Goal: Communication & Community: Share content

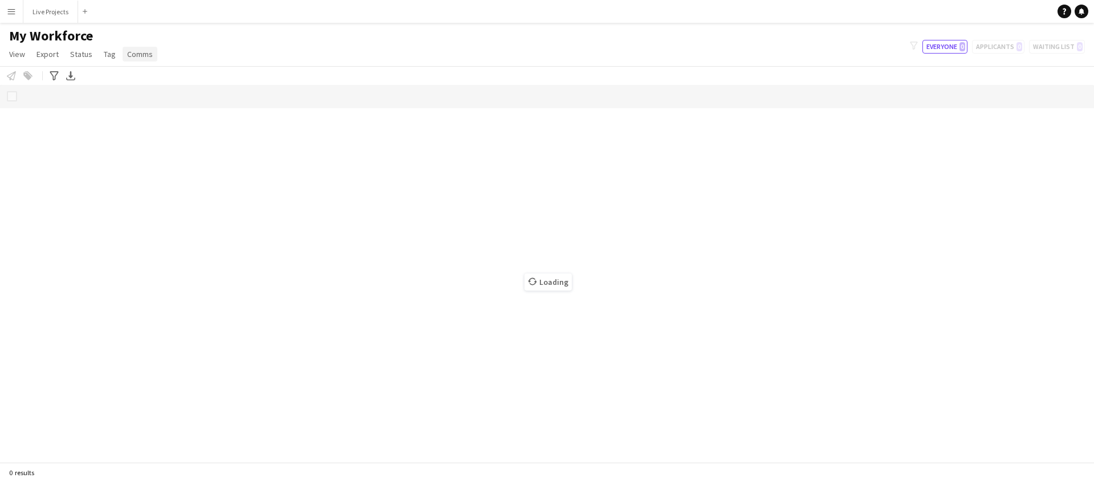
click at [141, 54] on span "Comms" at bounding box center [140, 54] width 26 height 10
click at [194, 37] on div "My Workforce View Views Default view New view Update view Delete view Edit name…" at bounding box center [547, 46] width 1094 height 39
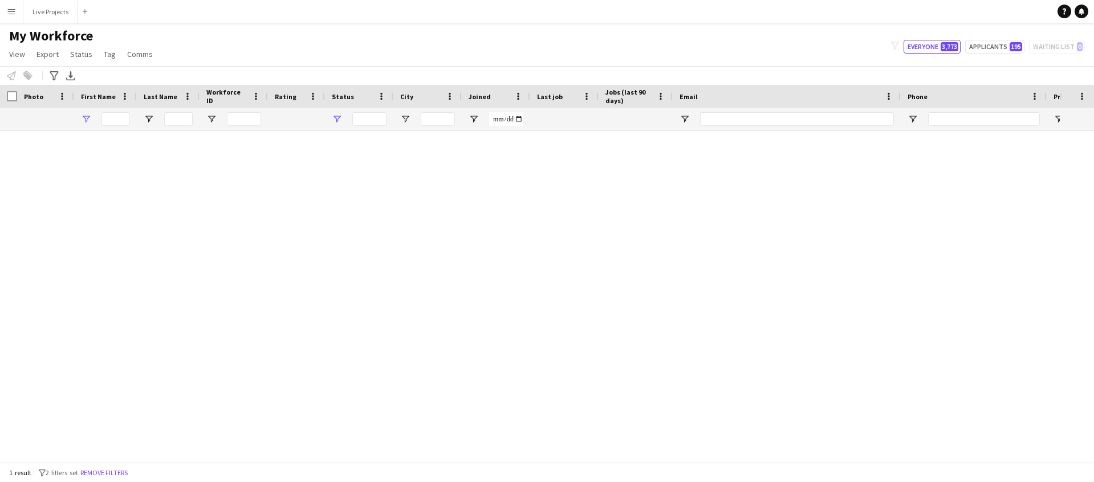
type input "****"
type input "**********"
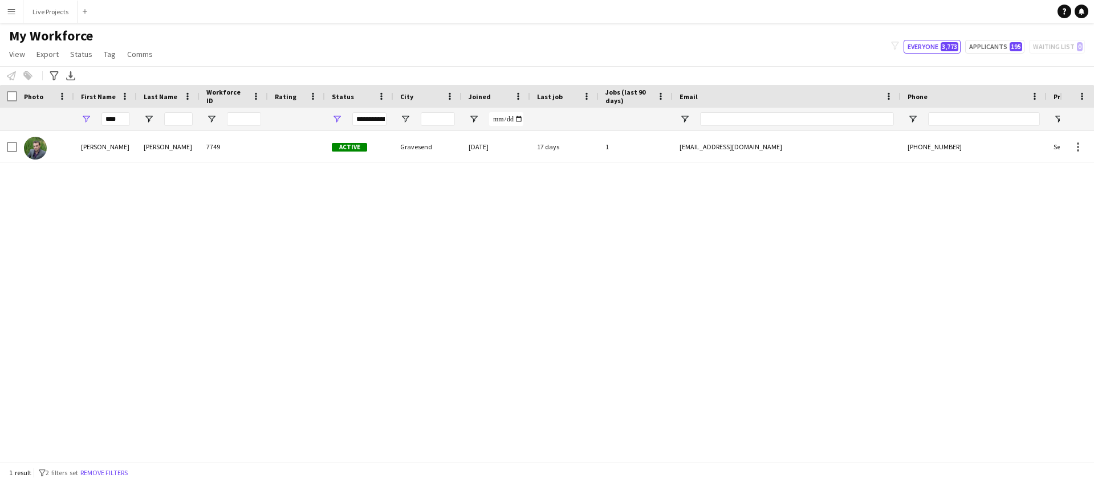
click at [13, 14] on app-icon "Menu" at bounding box center [11, 11] width 9 height 9
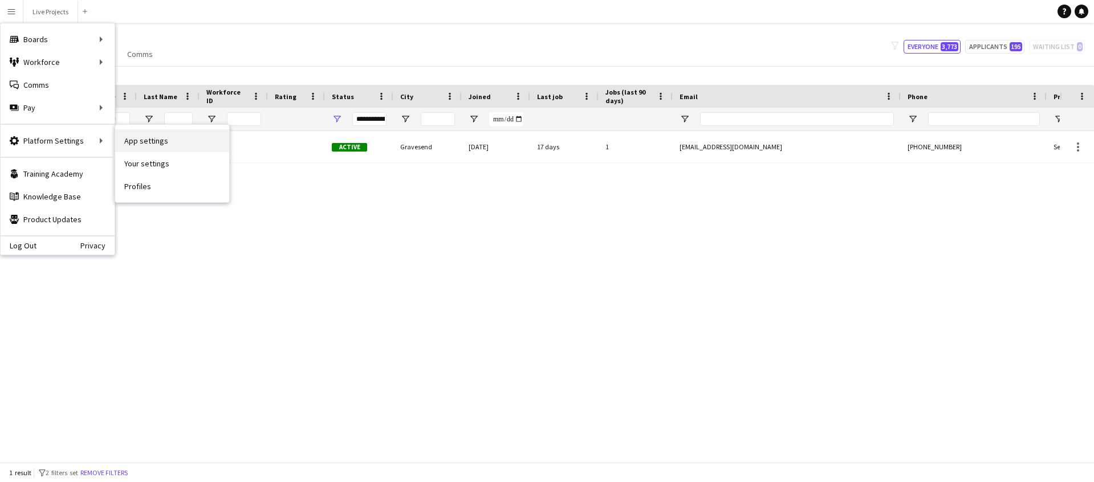
click at [168, 144] on link "App settings" at bounding box center [172, 140] width 114 height 23
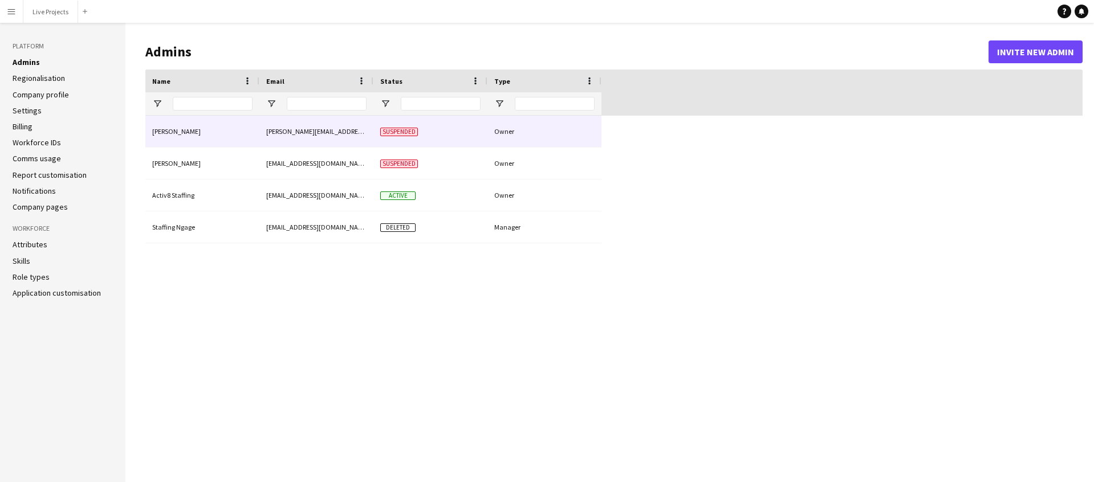
type input "**********"
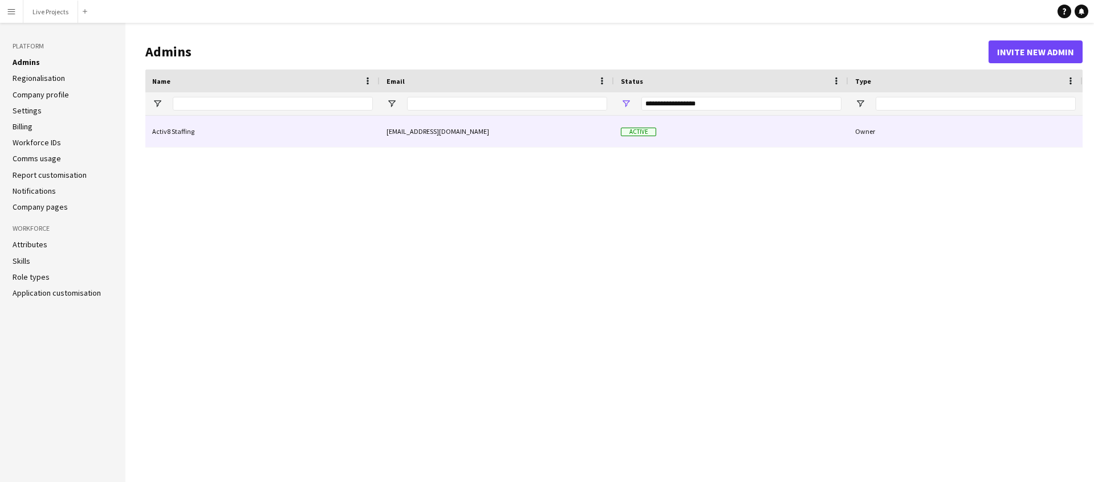
click at [174, 137] on div "Activ8 Staffing" at bounding box center [262, 131] width 234 height 31
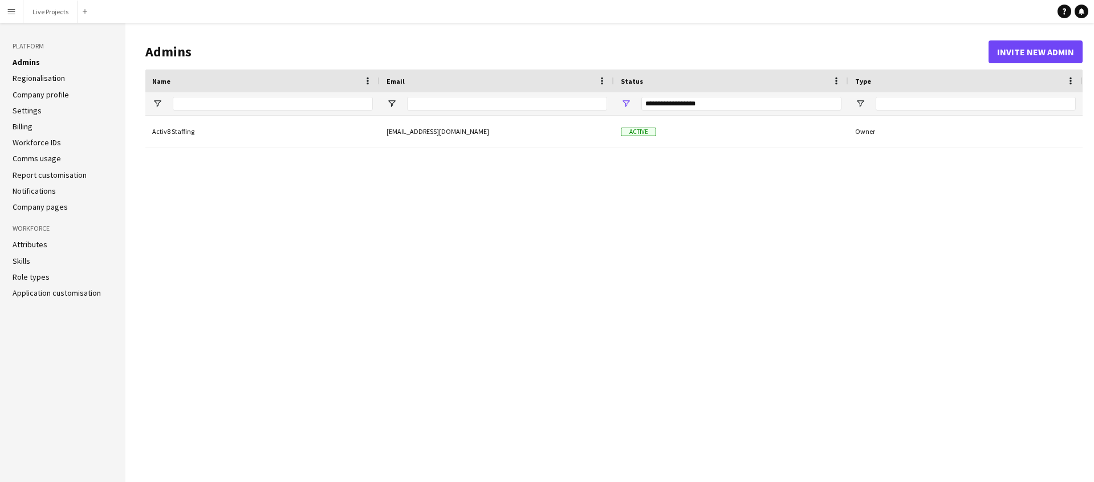
click at [47, 95] on link "Company profile" at bounding box center [41, 95] width 56 height 10
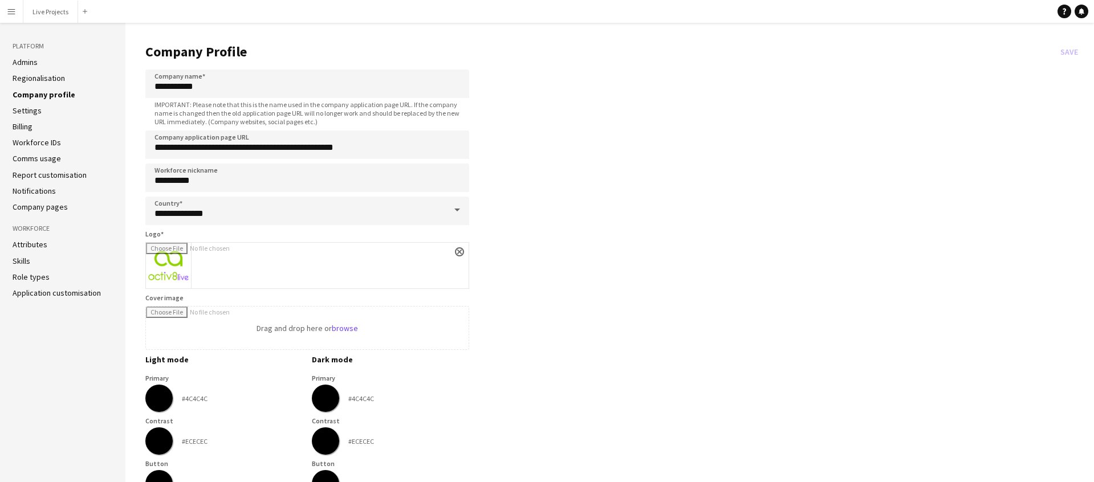
click at [8, 9] on app-icon "Menu" at bounding box center [11, 11] width 9 height 9
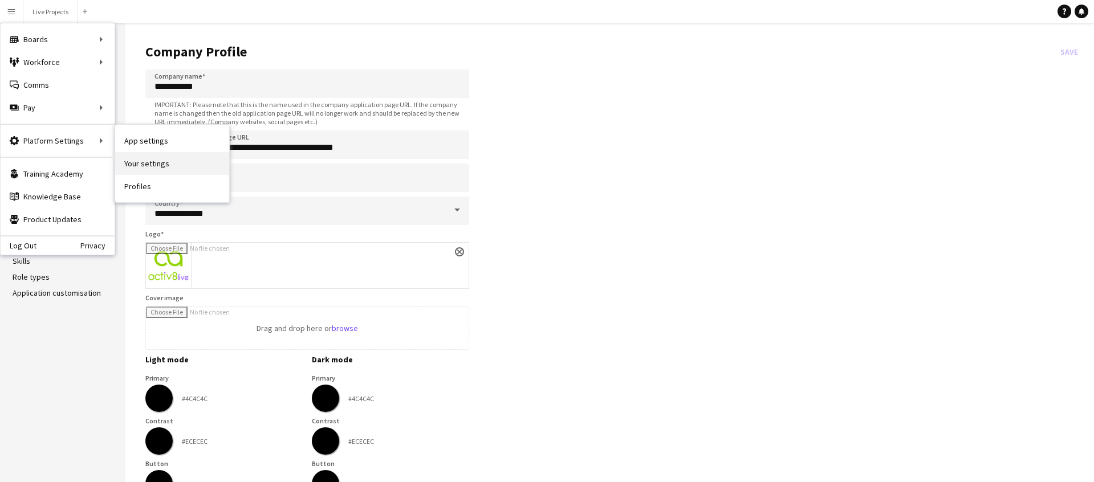
click at [148, 166] on link "Your settings" at bounding box center [172, 163] width 114 height 23
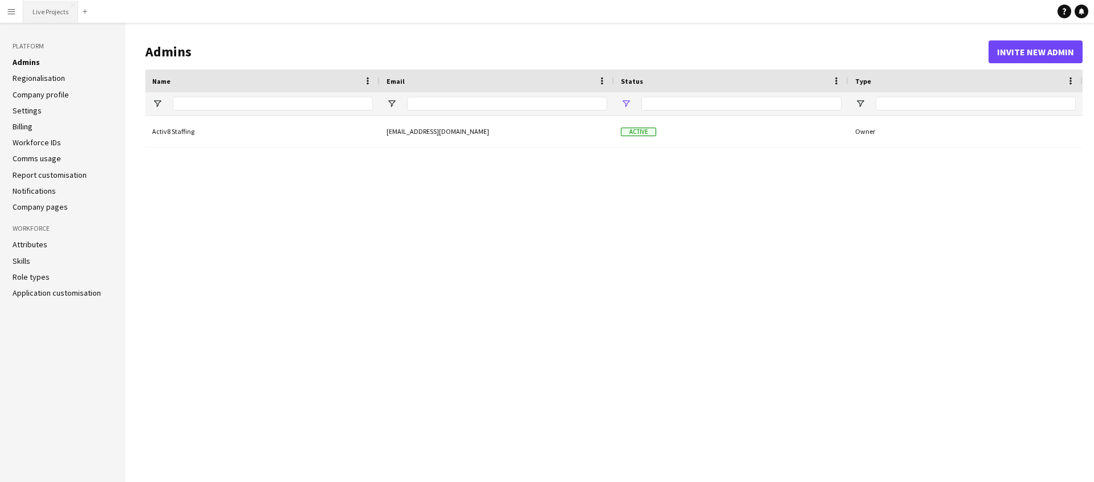
type input "**********"
click at [55, 94] on link "Company profile" at bounding box center [41, 95] width 56 height 10
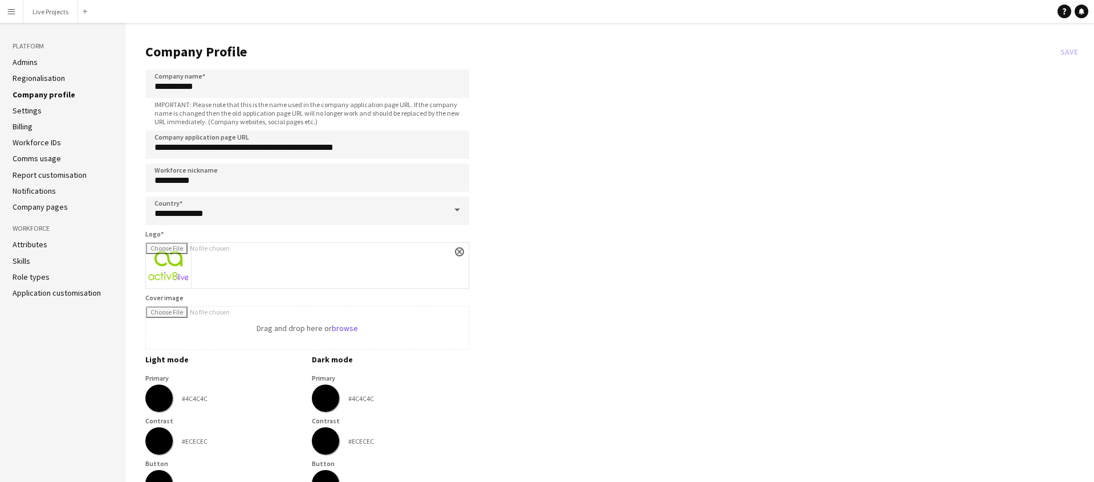
click at [45, 144] on link "Workforce IDs" at bounding box center [37, 142] width 48 height 10
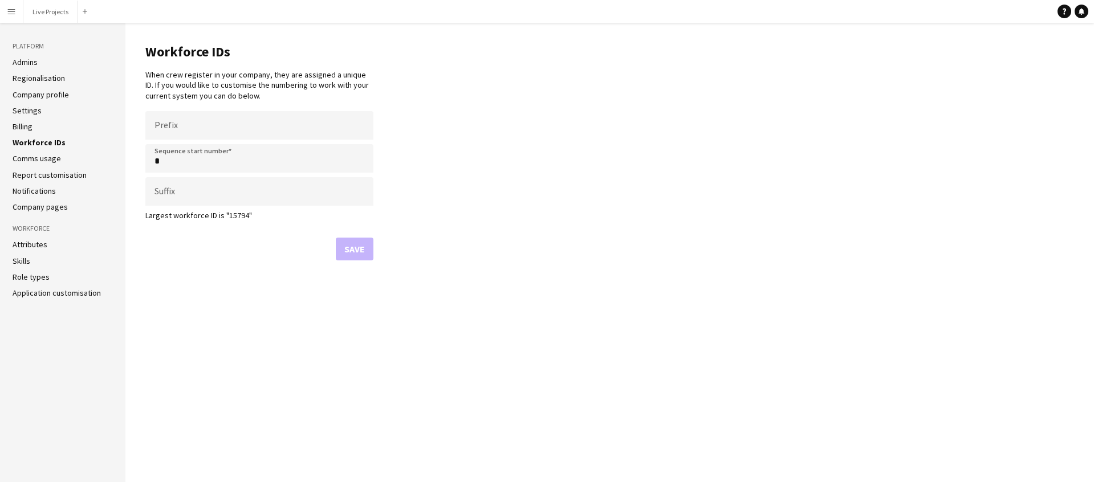
click at [52, 206] on link "Company pages" at bounding box center [40, 207] width 55 height 10
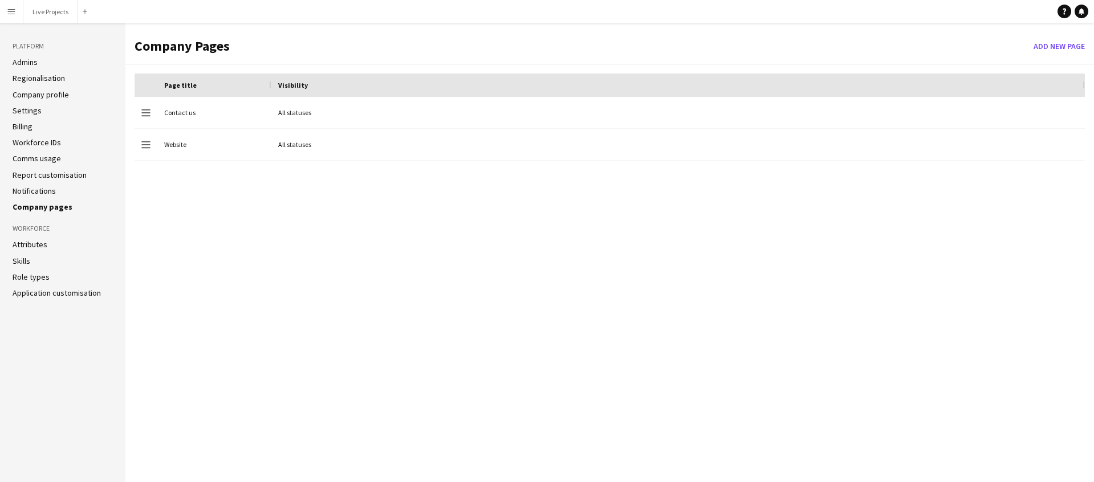
click at [40, 228] on h3 "Workforce" at bounding box center [63, 229] width 100 height 10
click at [17, 12] on button "Menu" at bounding box center [11, 11] width 23 height 23
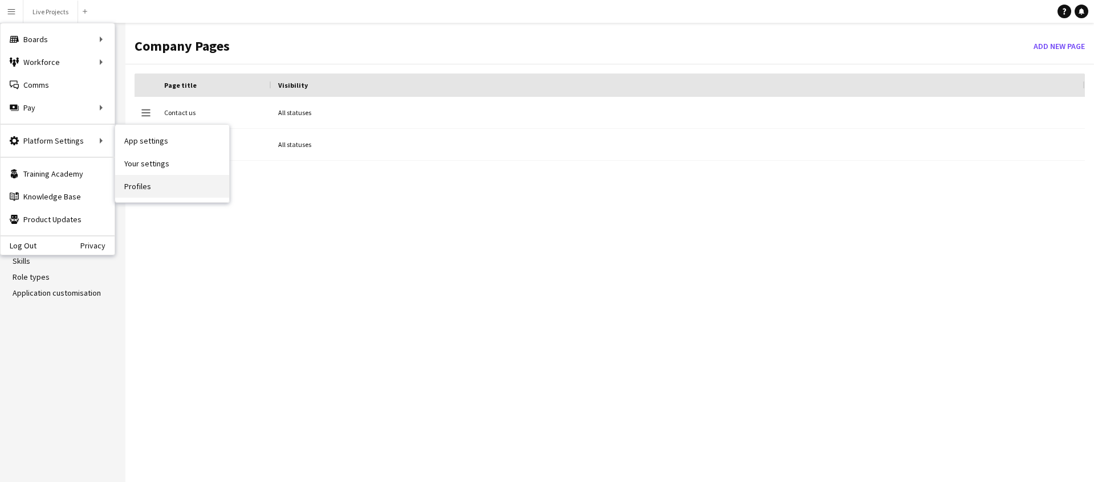
click at [137, 182] on link "Profiles" at bounding box center [172, 186] width 114 height 23
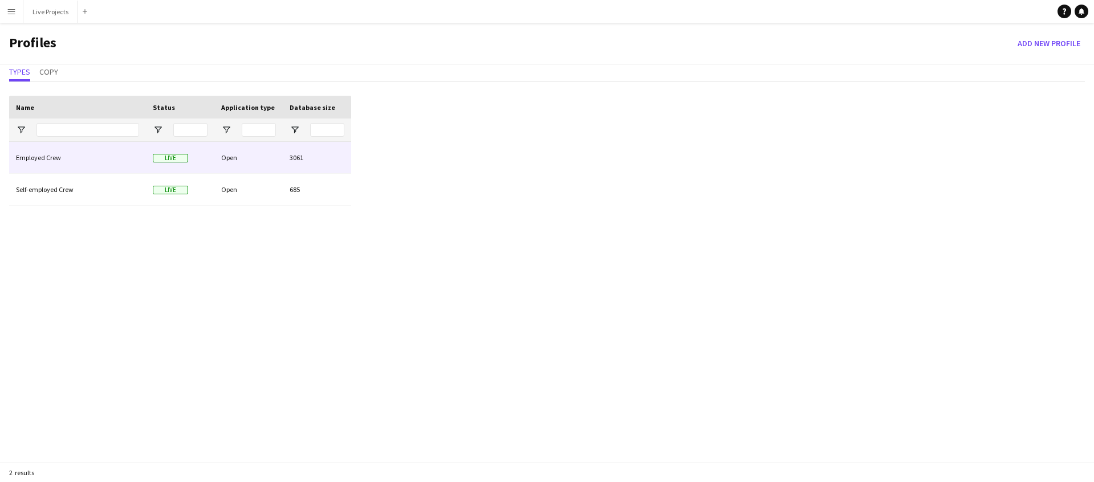
click at [91, 160] on div "Employed Crew" at bounding box center [77, 157] width 137 height 31
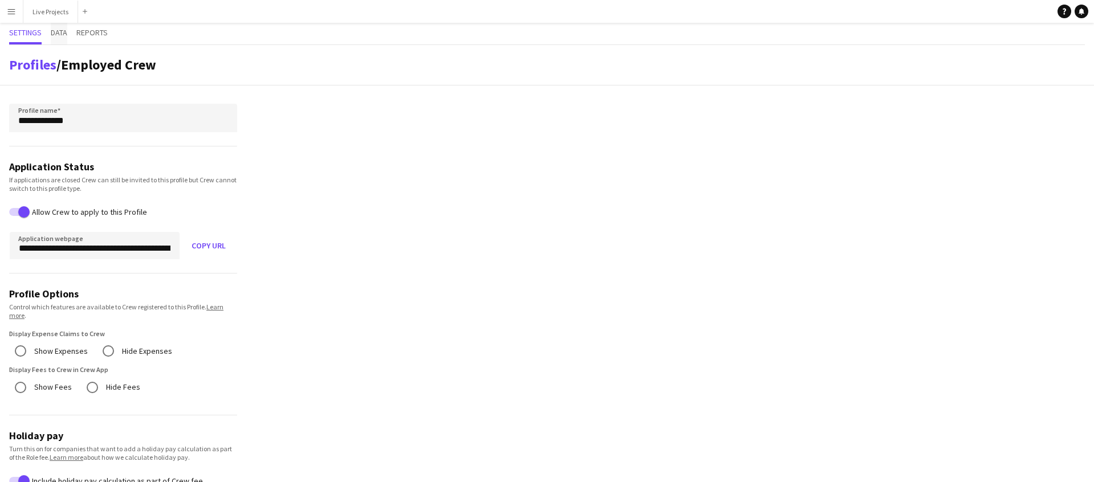
click at [66, 31] on span "Data" at bounding box center [59, 33] width 17 height 8
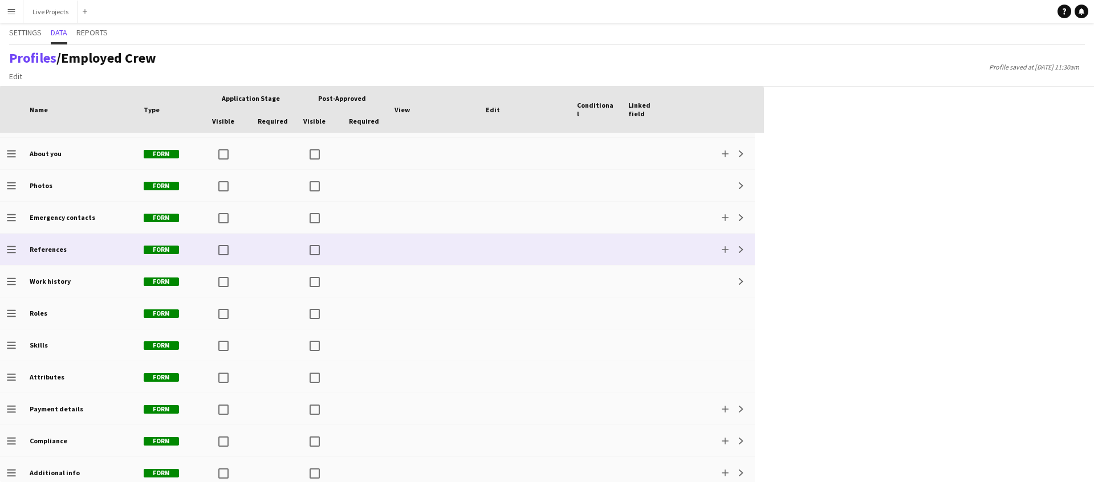
scroll to position [98, 0]
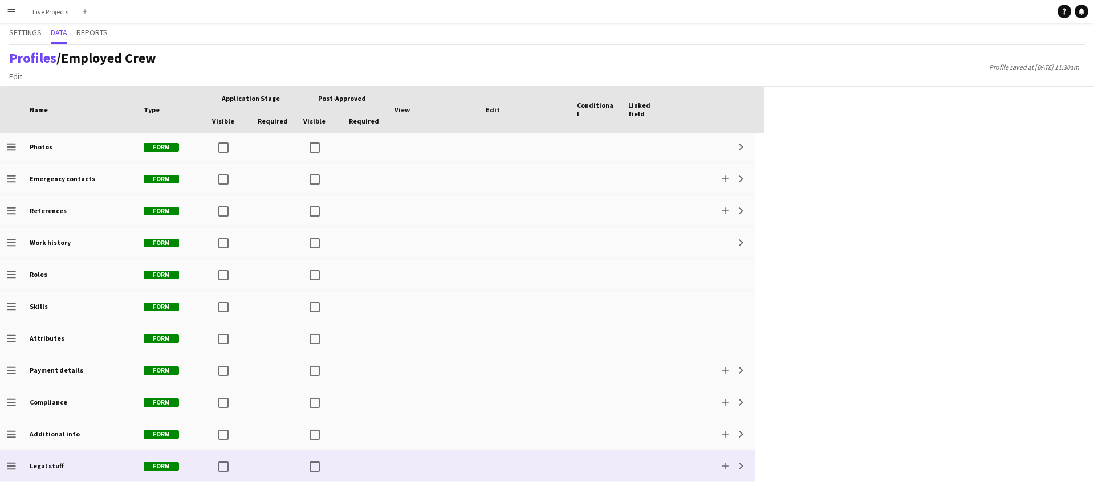
click at [90, 468] on div "Legal stuff" at bounding box center [80, 465] width 114 height 31
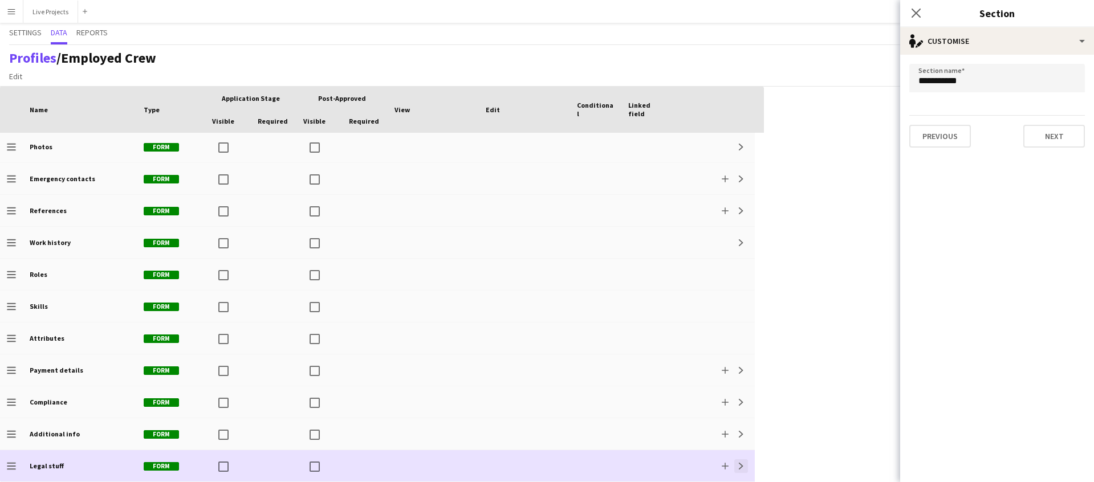
click at [742, 464] on app-icon "Expand" at bounding box center [741, 466] width 7 height 7
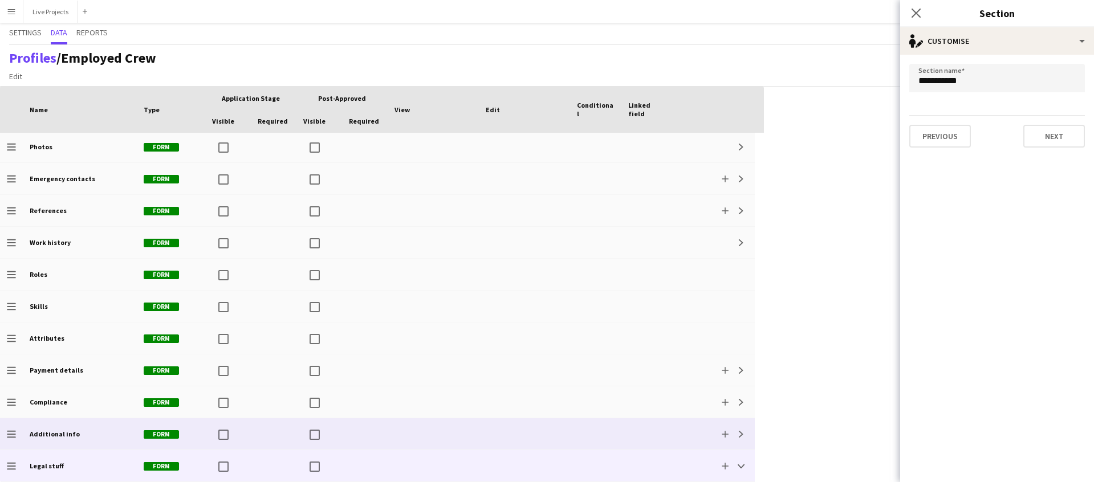
scroll to position [161, 0]
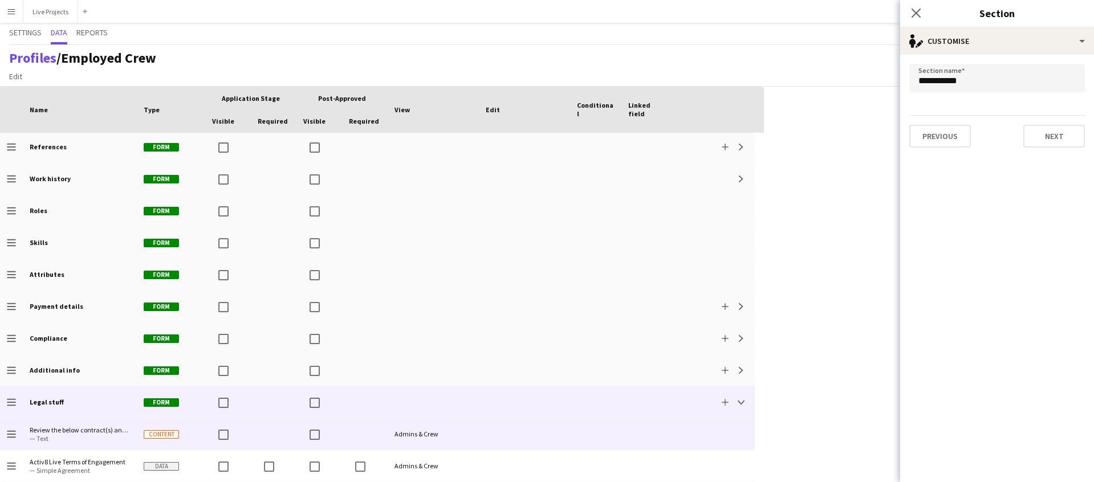
click at [108, 431] on span "Review the below contract(s) and confirm acceptance of the terms within it(them…" at bounding box center [80, 430] width 100 height 9
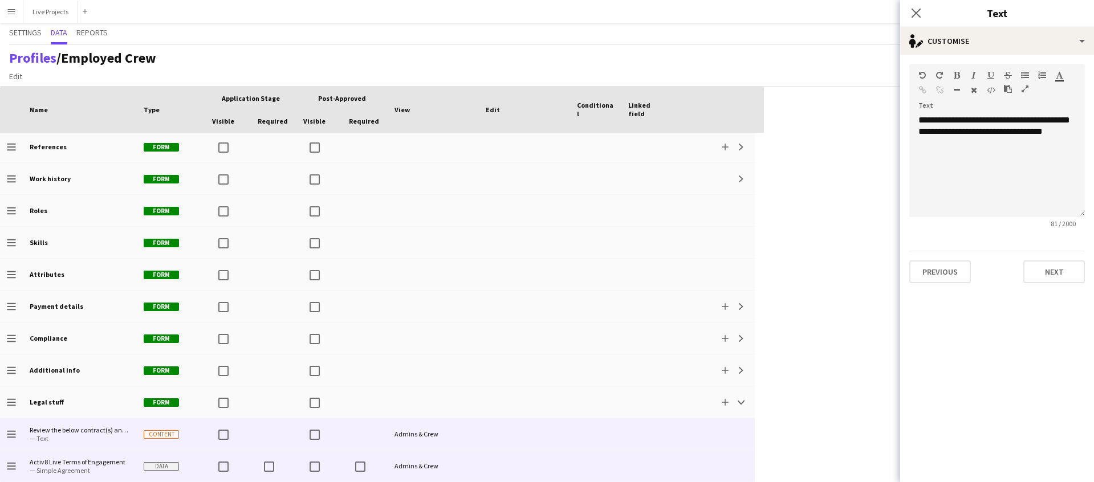
click at [108, 466] on span "— Simple Agreement" at bounding box center [80, 470] width 100 height 9
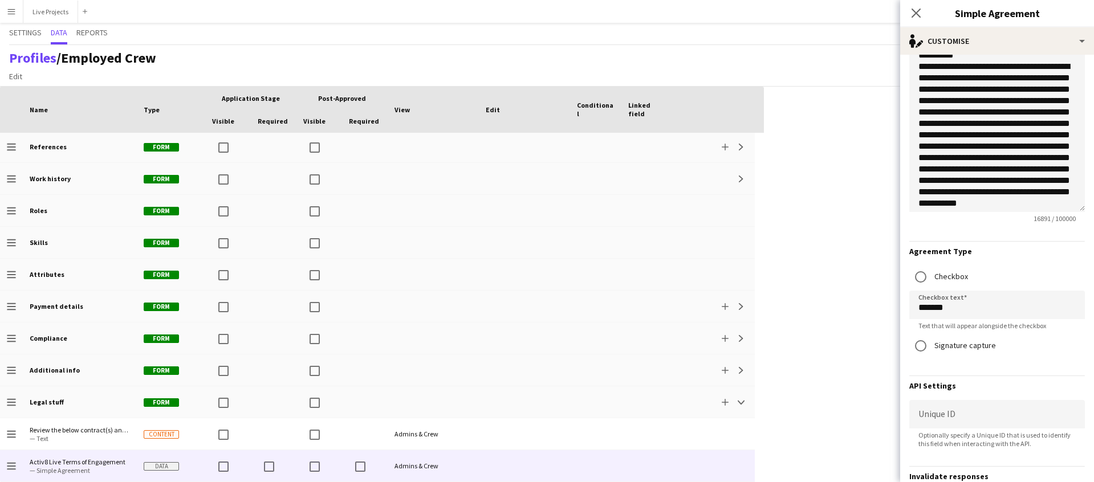
scroll to position [3313, 0]
click at [920, 12] on icon "Close pop-in" at bounding box center [916, 12] width 11 height 11
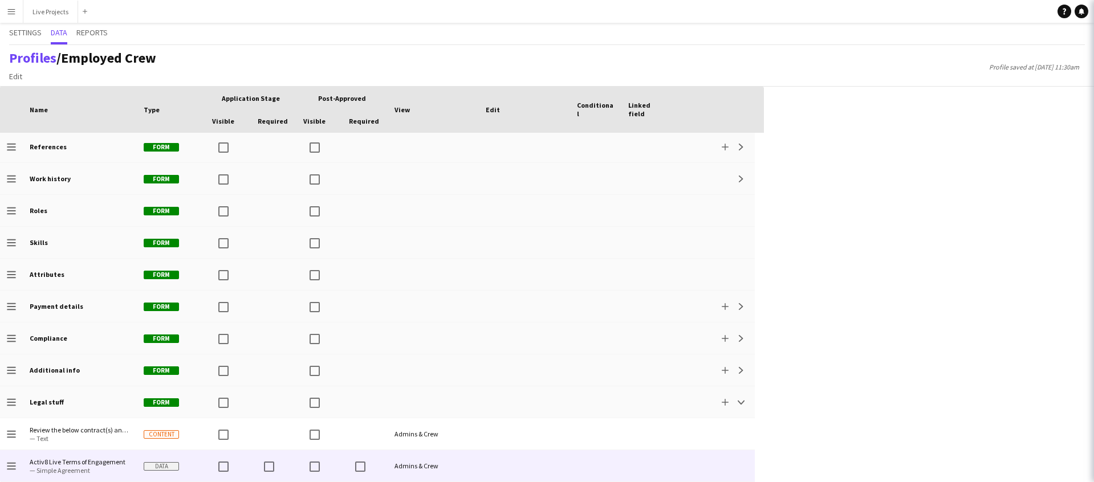
scroll to position [0, 0]
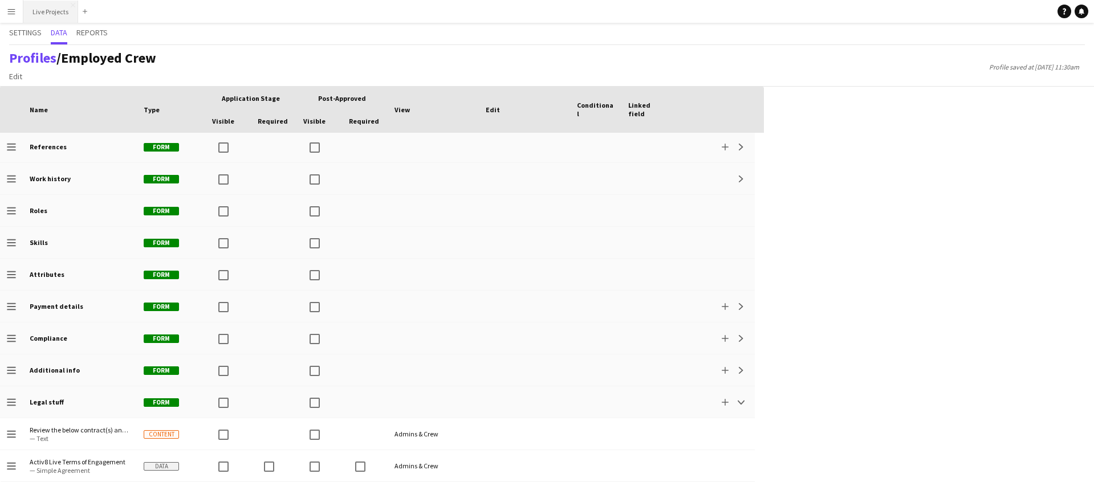
click at [50, 12] on button "Live Projects Close" at bounding box center [50, 12] width 55 height 22
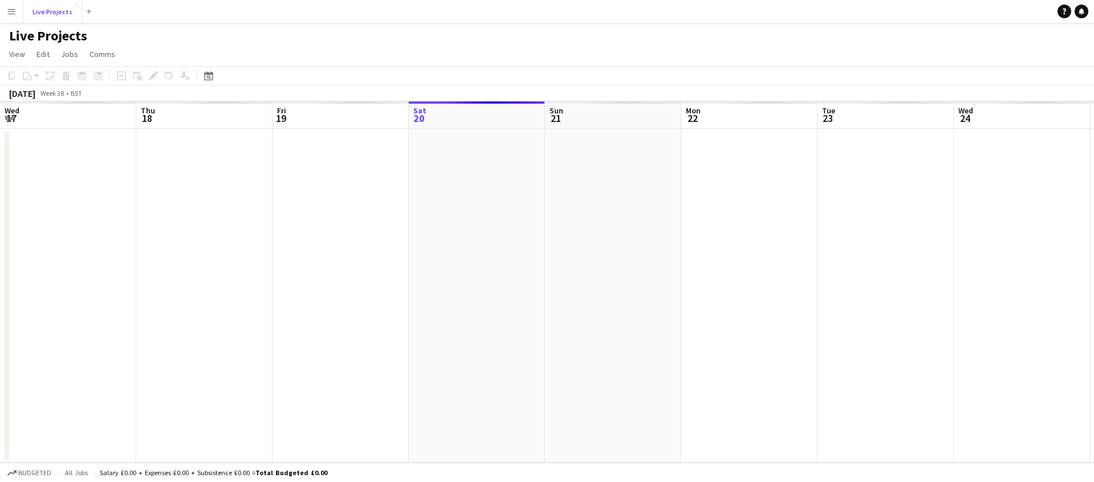
scroll to position [0, 273]
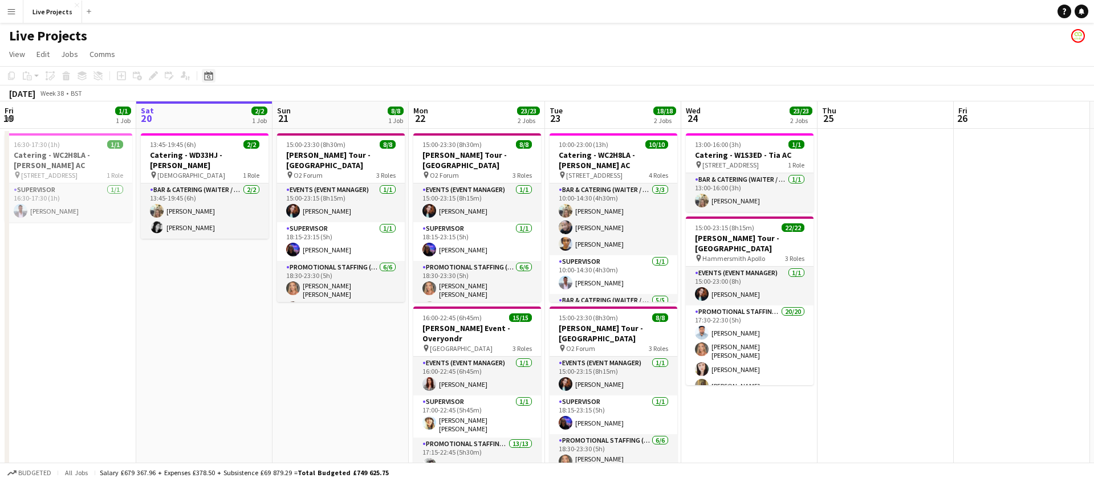
click at [209, 73] on icon at bounding box center [208, 75] width 9 height 9
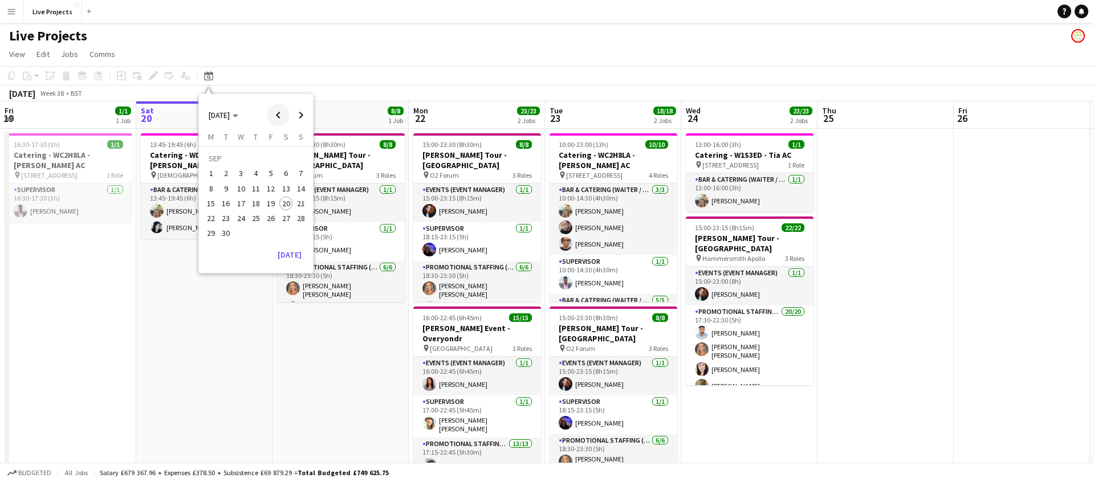
click at [278, 112] on span "Previous month" at bounding box center [278, 115] width 23 height 23
click at [258, 175] on span "5" at bounding box center [256, 177] width 14 height 14
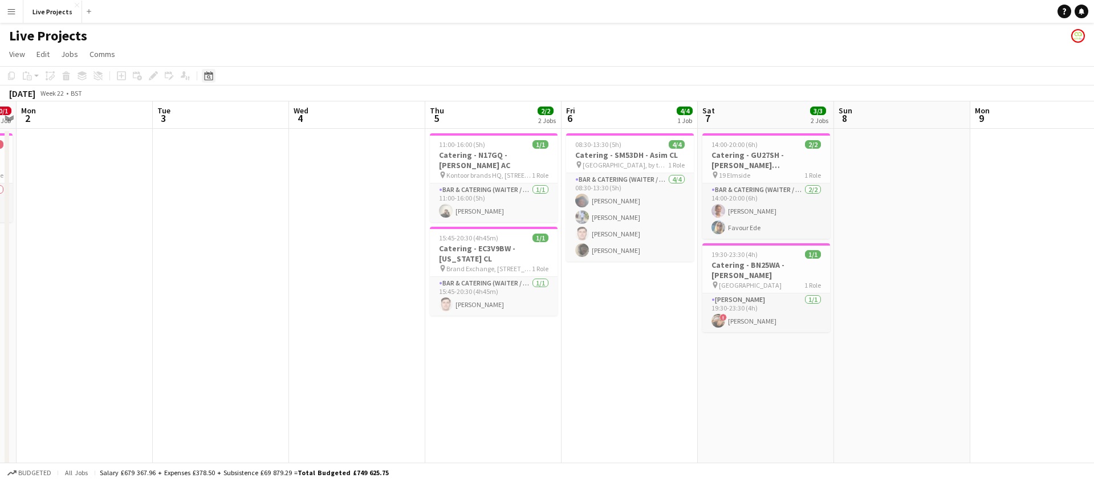
click at [209, 74] on icon at bounding box center [208, 75] width 9 height 9
click at [275, 116] on span "Previous month" at bounding box center [278, 115] width 23 height 23
click at [228, 175] on span "6" at bounding box center [227, 177] width 14 height 14
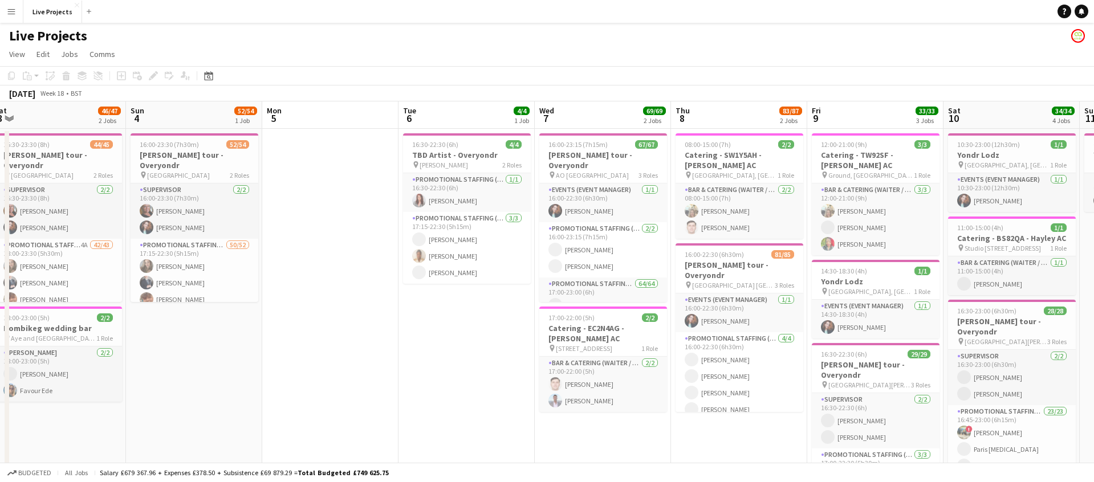
scroll to position [0, 420]
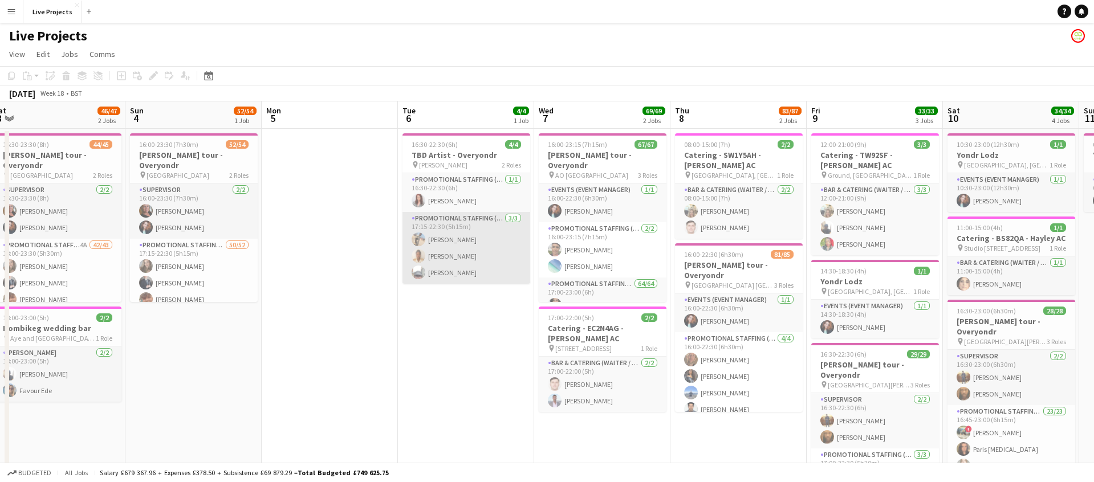
click at [480, 243] on app-card-role "Promotional Staffing (Exhibition Host) [DATE] 17:15-22:30 (5h15m) [PERSON_NAME]…" at bounding box center [467, 248] width 128 height 72
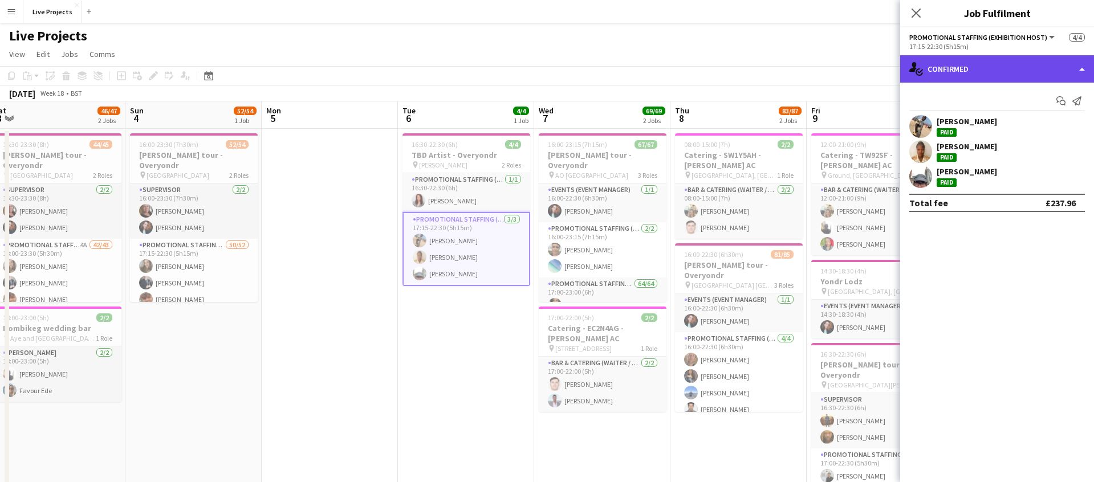
click at [1016, 71] on div "single-neutral-actions-check-2 Confirmed" at bounding box center [997, 68] width 194 height 27
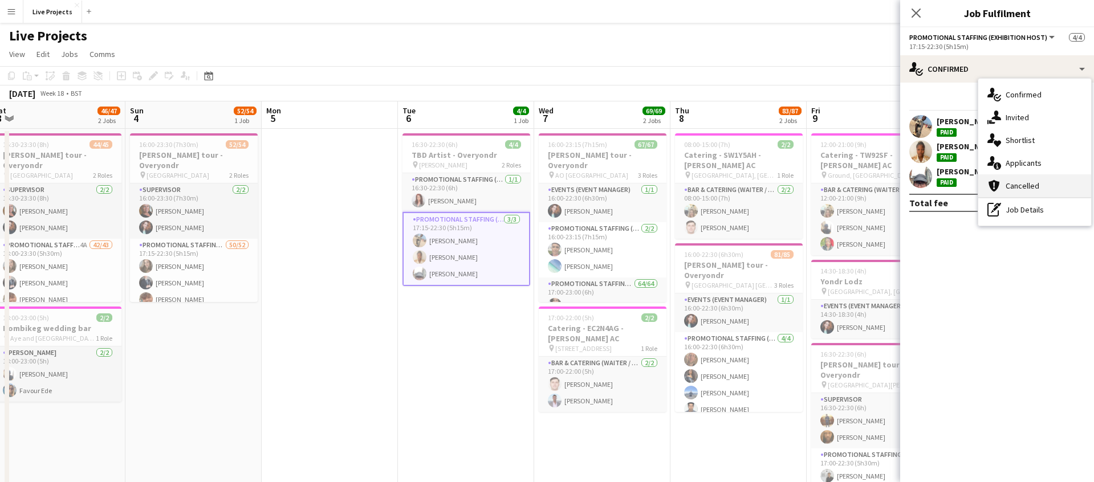
click at [1026, 181] on span "Cancelled" at bounding box center [1023, 186] width 34 height 10
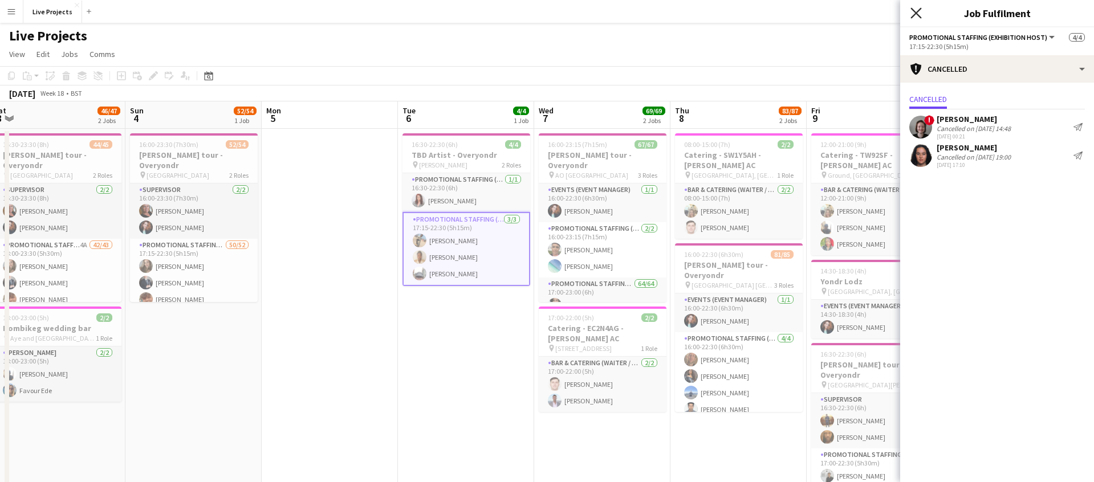
click at [915, 10] on icon at bounding box center [916, 12] width 11 height 11
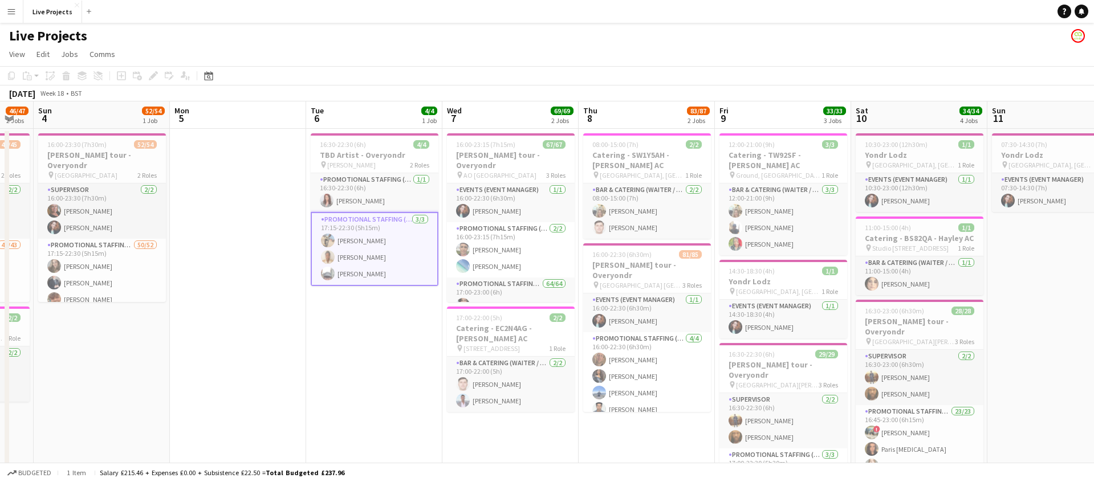
scroll to position [0, 509]
click at [210, 74] on icon "Date picker" at bounding box center [208, 75] width 9 height 9
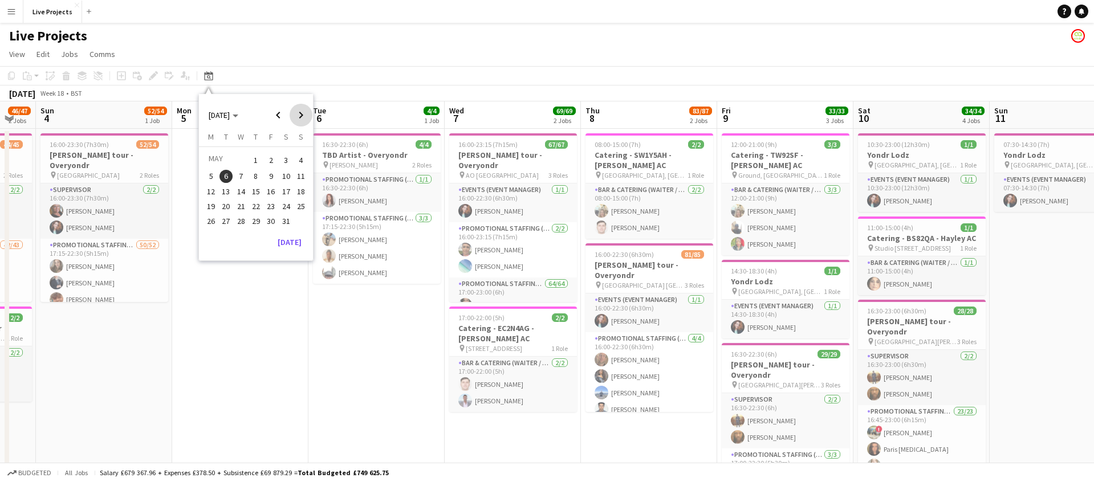
click at [297, 116] on span "Next month" at bounding box center [301, 115] width 23 height 23
click at [257, 172] on span "5" at bounding box center [256, 177] width 14 height 14
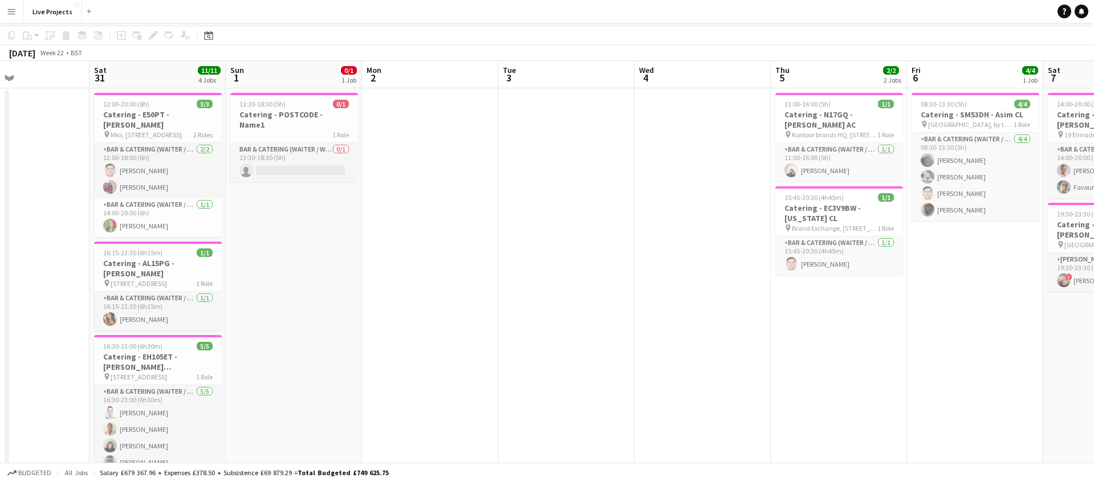
scroll to position [0, 0]
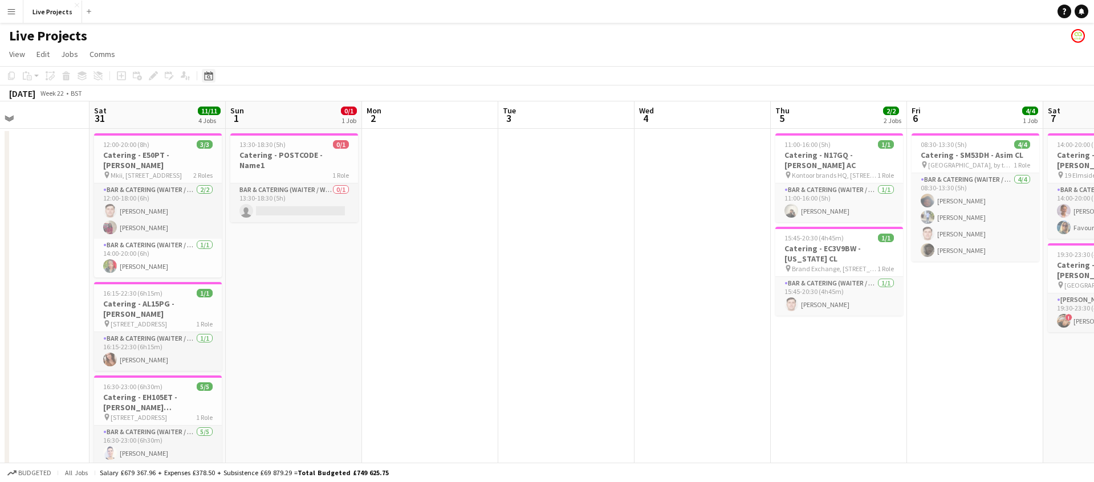
click at [212, 78] on icon "Date picker" at bounding box center [208, 75] width 9 height 9
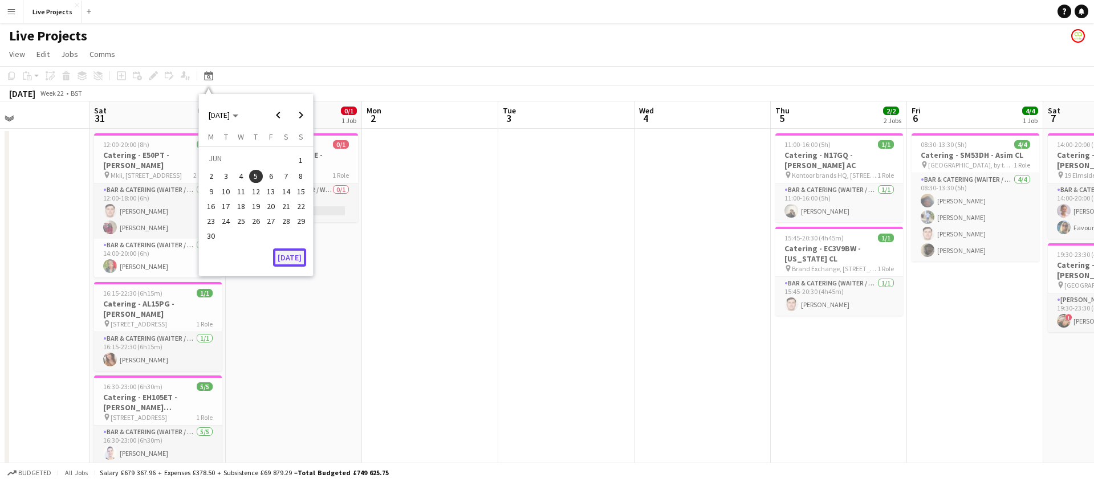
click at [300, 256] on button "[DATE]" at bounding box center [289, 258] width 33 height 18
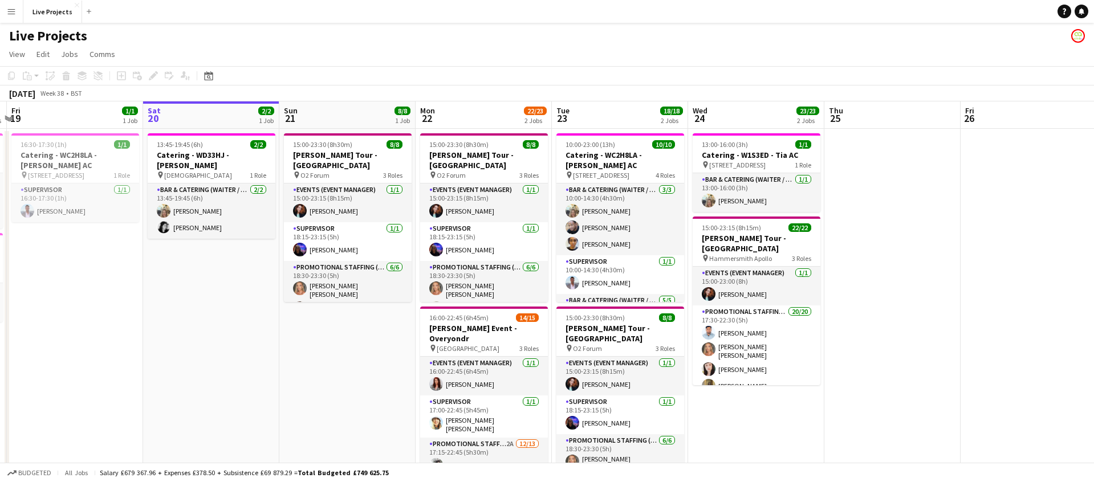
scroll to position [0, 409]
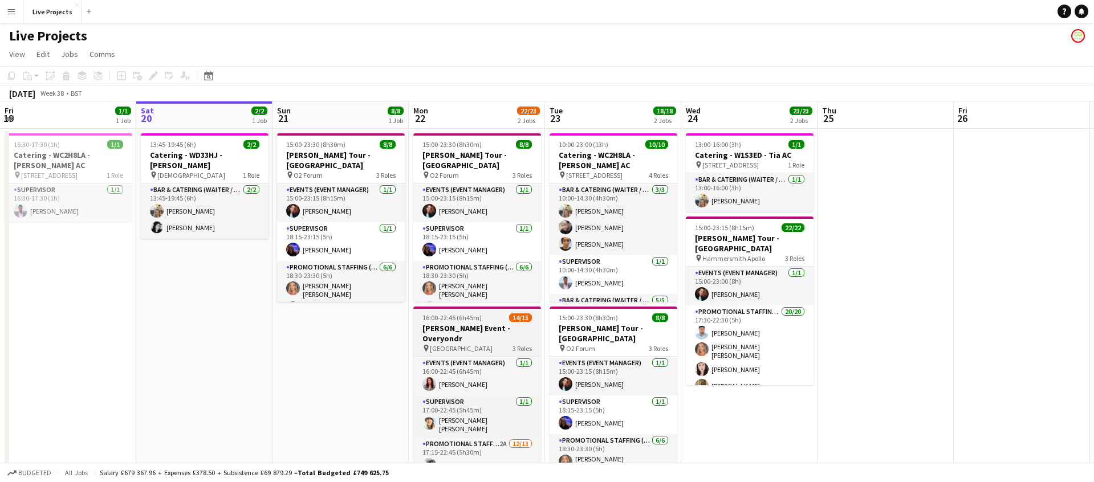
click at [493, 344] on span "[GEOGRAPHIC_DATA]" at bounding box center [461, 348] width 63 height 9
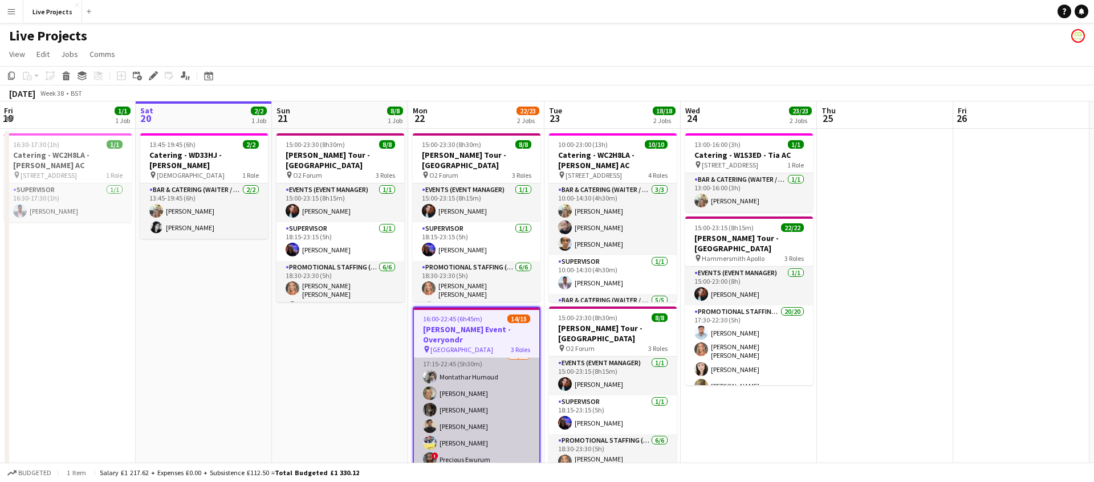
click at [501, 412] on app-card-role "Promotional Staffing (Exhibition Host) 2A [DATE] 17:15-22:45 (5h30m) [PERSON_NA…" at bounding box center [476, 468] width 125 height 237
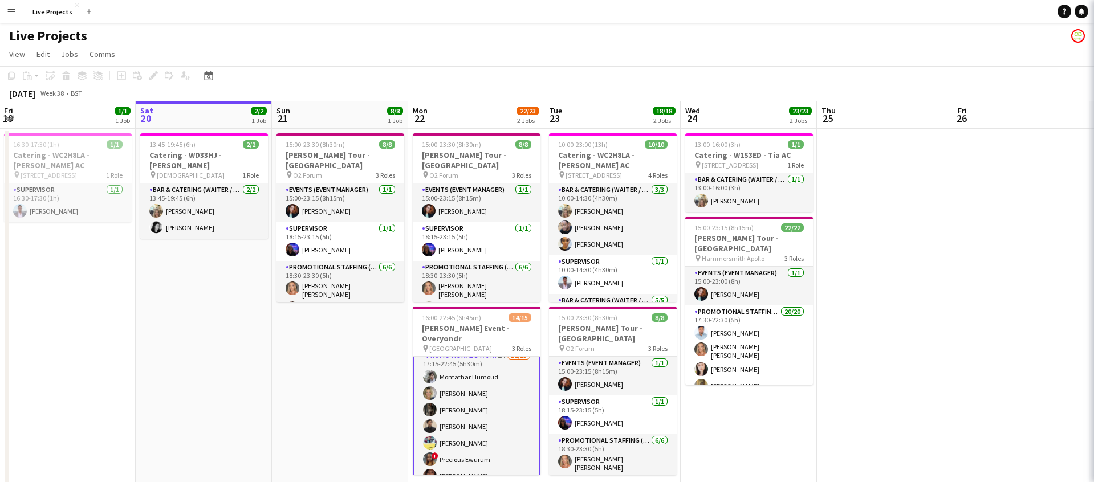
scroll to position [91, 0]
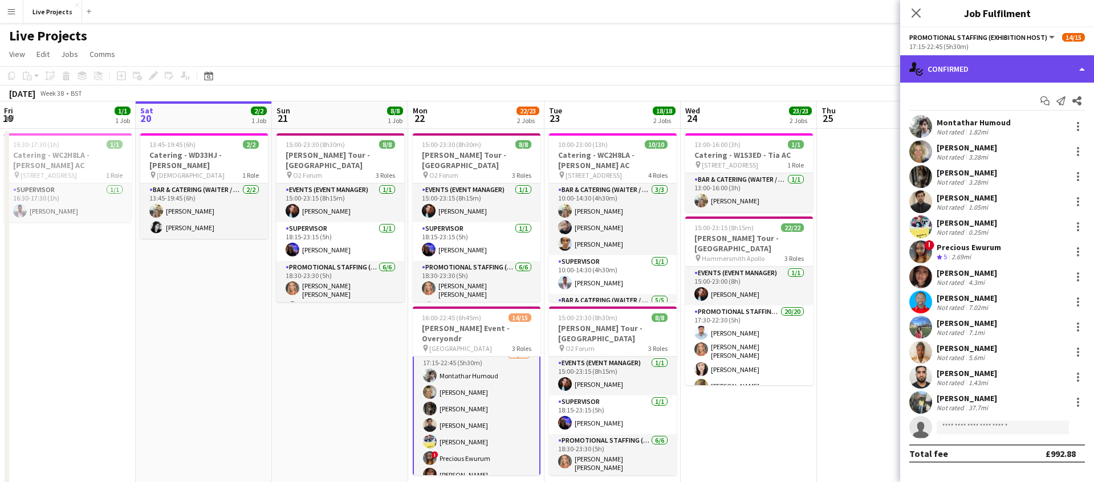
click at [1020, 72] on div "single-neutral-actions-check-2 Confirmed" at bounding box center [997, 68] width 194 height 27
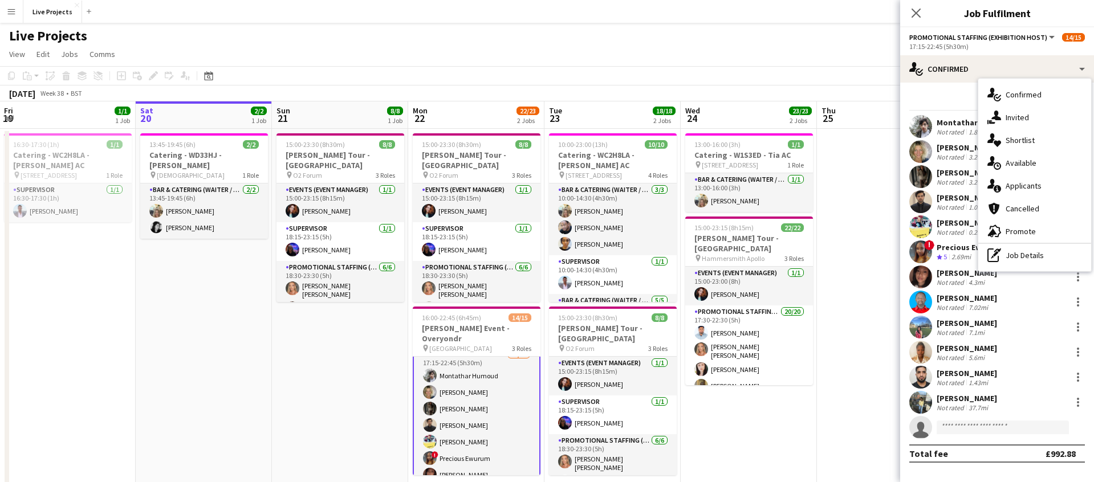
click at [1028, 185] on span "Applicants" at bounding box center [1024, 186] width 36 height 10
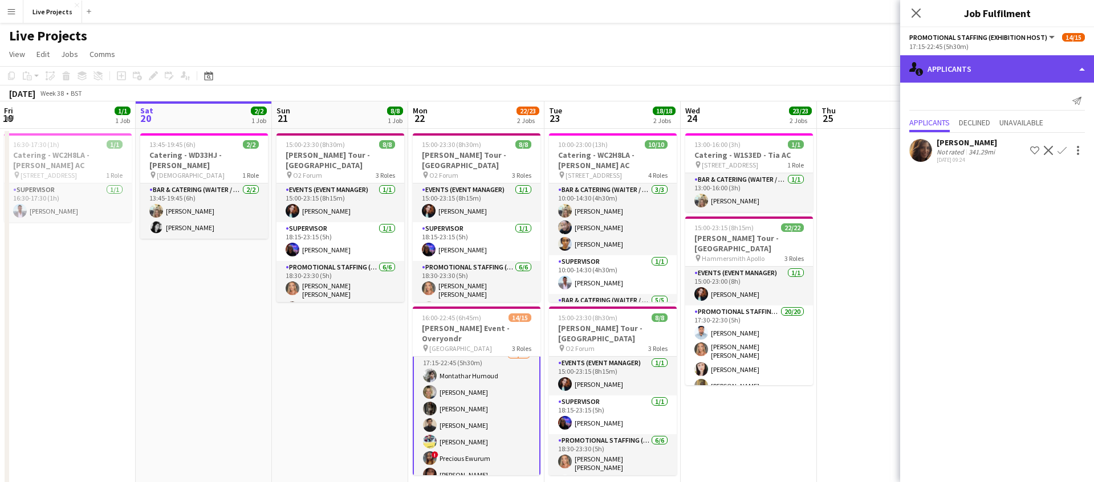
click at [967, 75] on div "single-neutral-actions-information Applicants" at bounding box center [997, 68] width 194 height 27
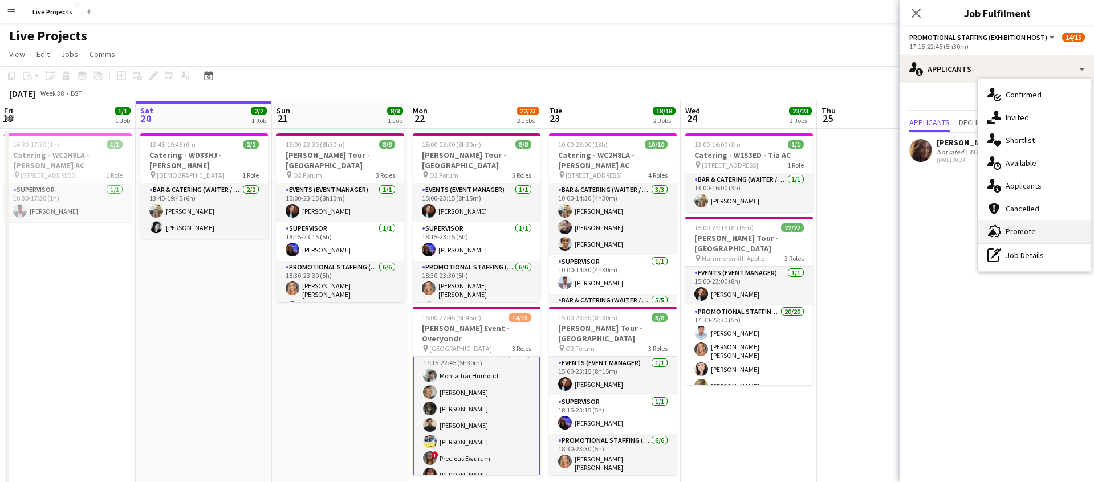
click at [1024, 227] on span "Promote" at bounding box center [1021, 231] width 30 height 10
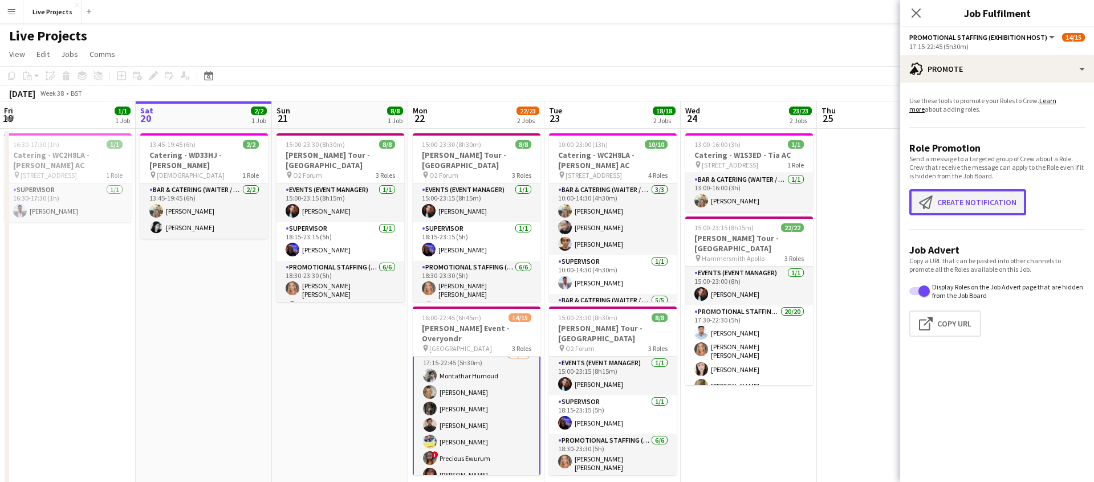
click at [991, 206] on button "Create notification Create notification" at bounding box center [968, 202] width 117 height 26
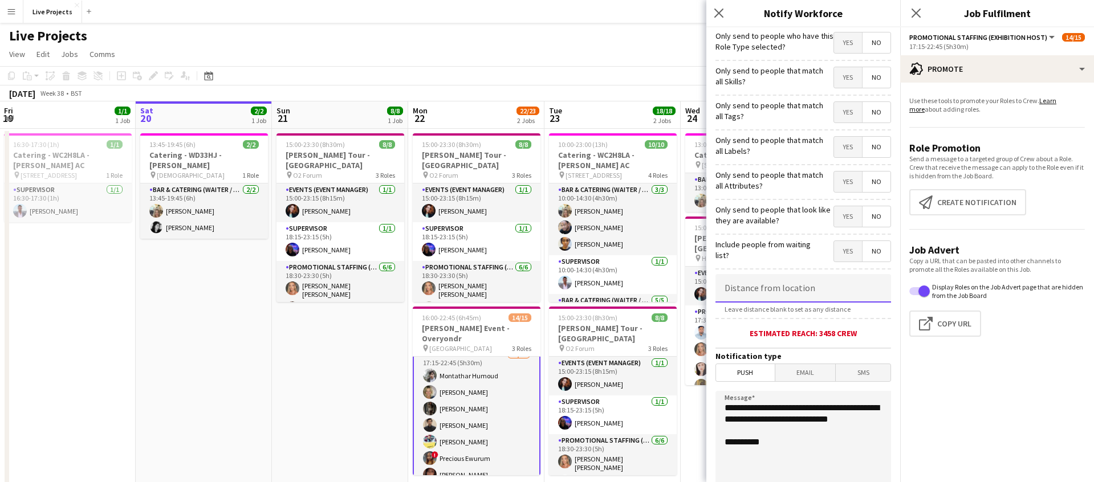
click at [783, 289] on input at bounding box center [804, 288] width 176 height 29
type input "*****"
drag, startPoint x: 790, startPoint y: 370, endPoint x: 792, endPoint y: 390, distance: 20.0
click at [790, 370] on span "Email" at bounding box center [806, 372] width 60 height 17
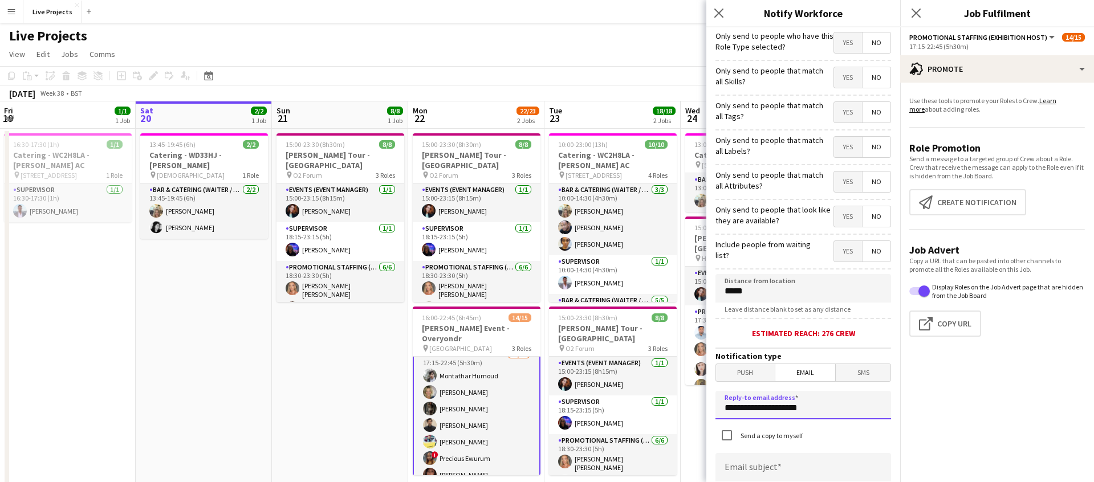
drag, startPoint x: 807, startPoint y: 408, endPoint x: 769, endPoint y: 409, distance: 38.2
click at [769, 409] on input "**********" at bounding box center [804, 405] width 176 height 29
drag, startPoint x: 809, startPoint y: 407, endPoint x: 725, endPoint y: 411, distance: 84.5
click at [725, 411] on input "**********" at bounding box center [804, 405] width 176 height 29
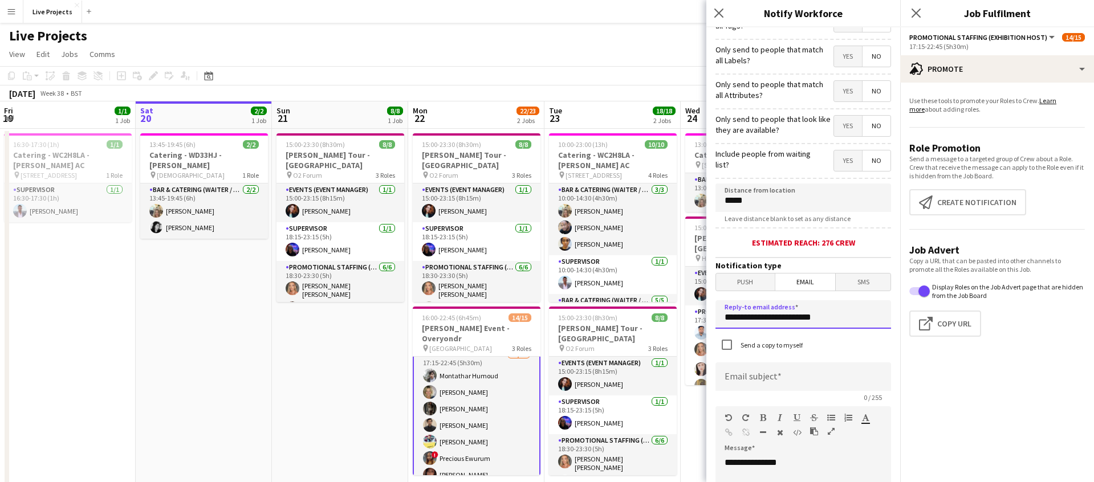
type input "**********"
click at [745, 371] on input at bounding box center [804, 377] width 176 height 29
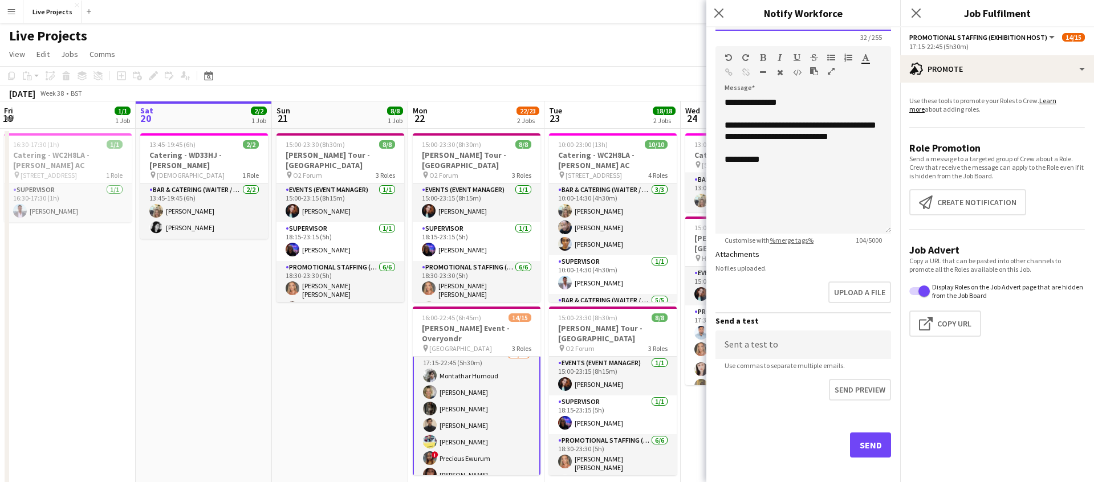
scroll to position [458, 0]
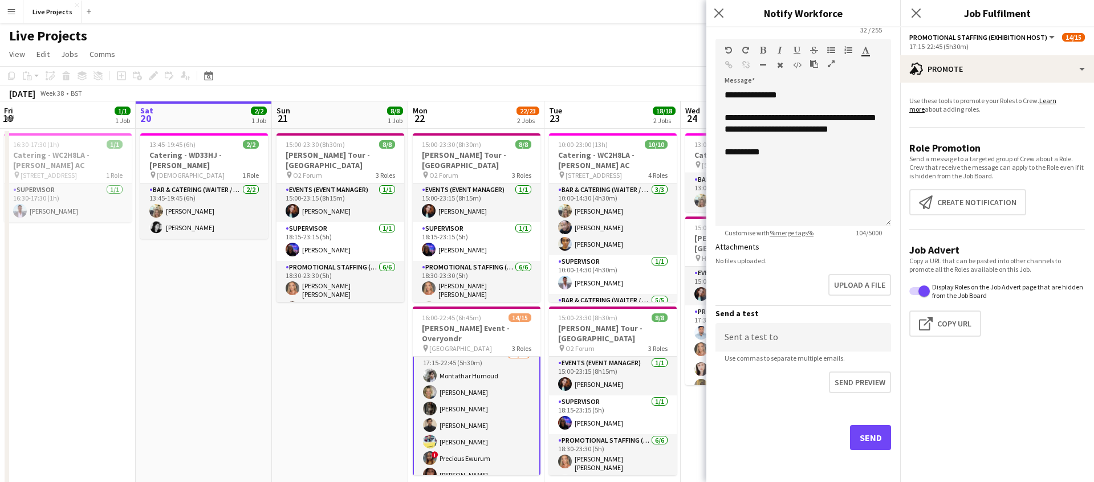
type input "**********"
click at [875, 441] on button "Send" at bounding box center [870, 437] width 41 height 25
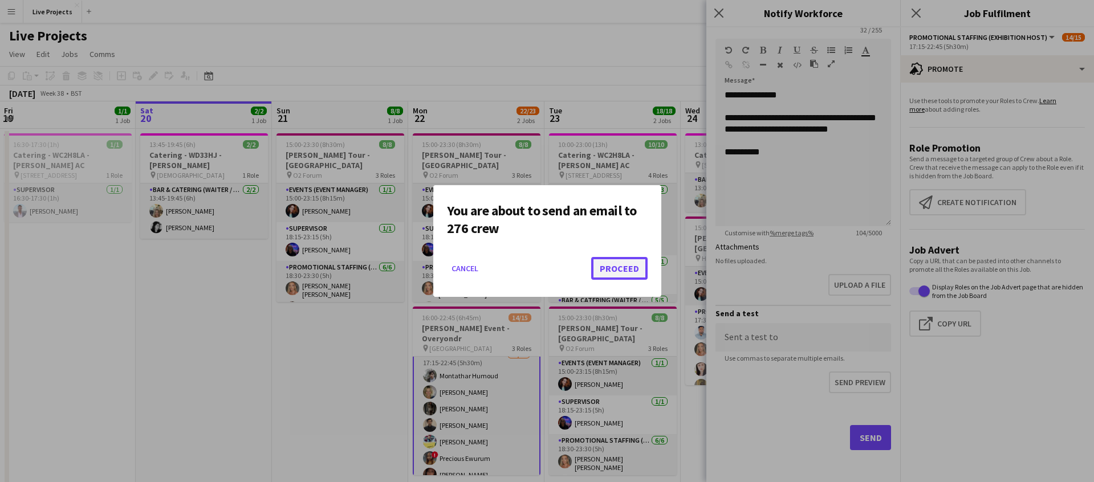
click at [624, 268] on button "Proceed" at bounding box center [619, 268] width 56 height 23
